Goal: Navigation & Orientation: Find specific page/section

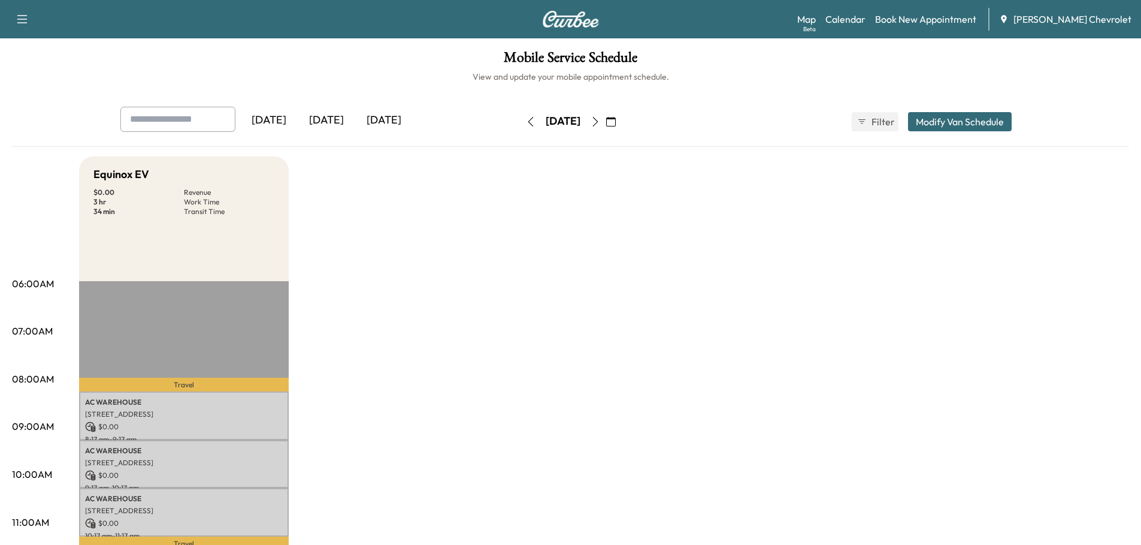
click at [334, 114] on div "[DATE]" at bounding box center [327, 121] width 58 height 28
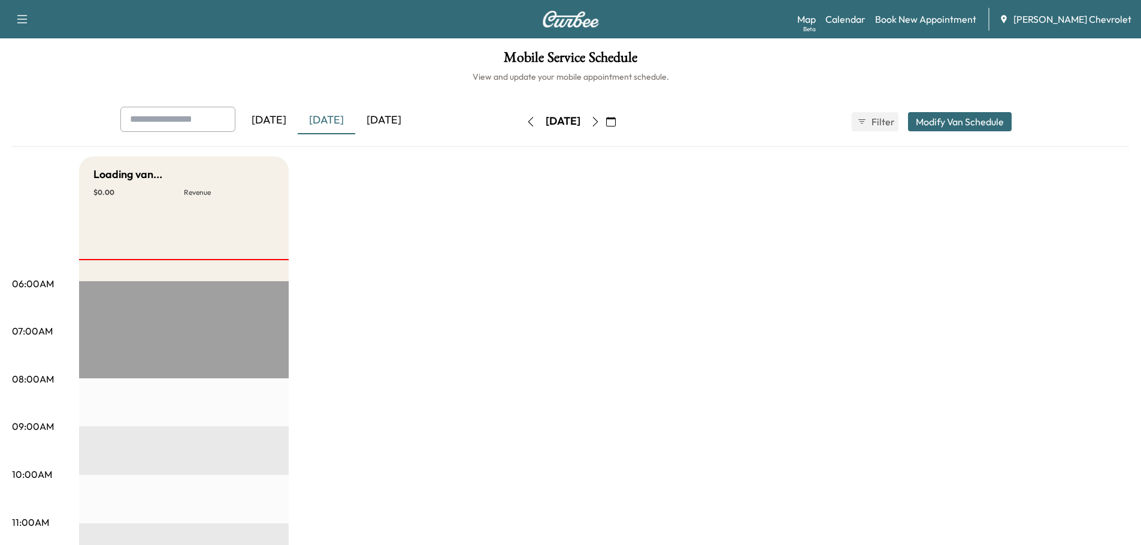
click at [598, 120] on icon "button" at bounding box center [594, 122] width 5 height 10
click at [606, 119] on button "button" at bounding box center [595, 121] width 20 height 19
click at [600, 122] on icon "button" at bounding box center [596, 122] width 10 height 10
click at [326, 118] on div "[DATE]" at bounding box center [327, 121] width 58 height 28
